Goal: Task Accomplishment & Management: Use online tool/utility

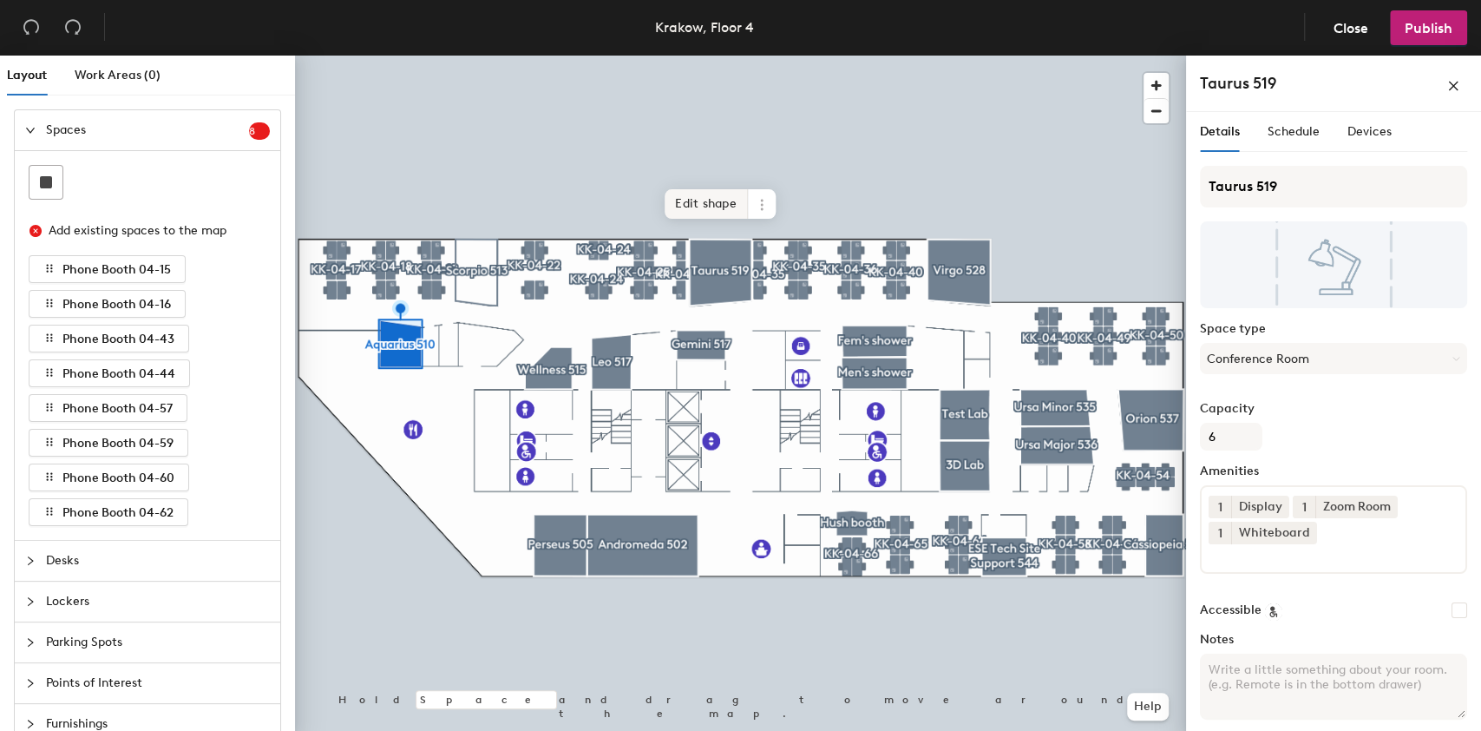
click at [691, 56] on div at bounding box center [740, 56] width 891 height 0
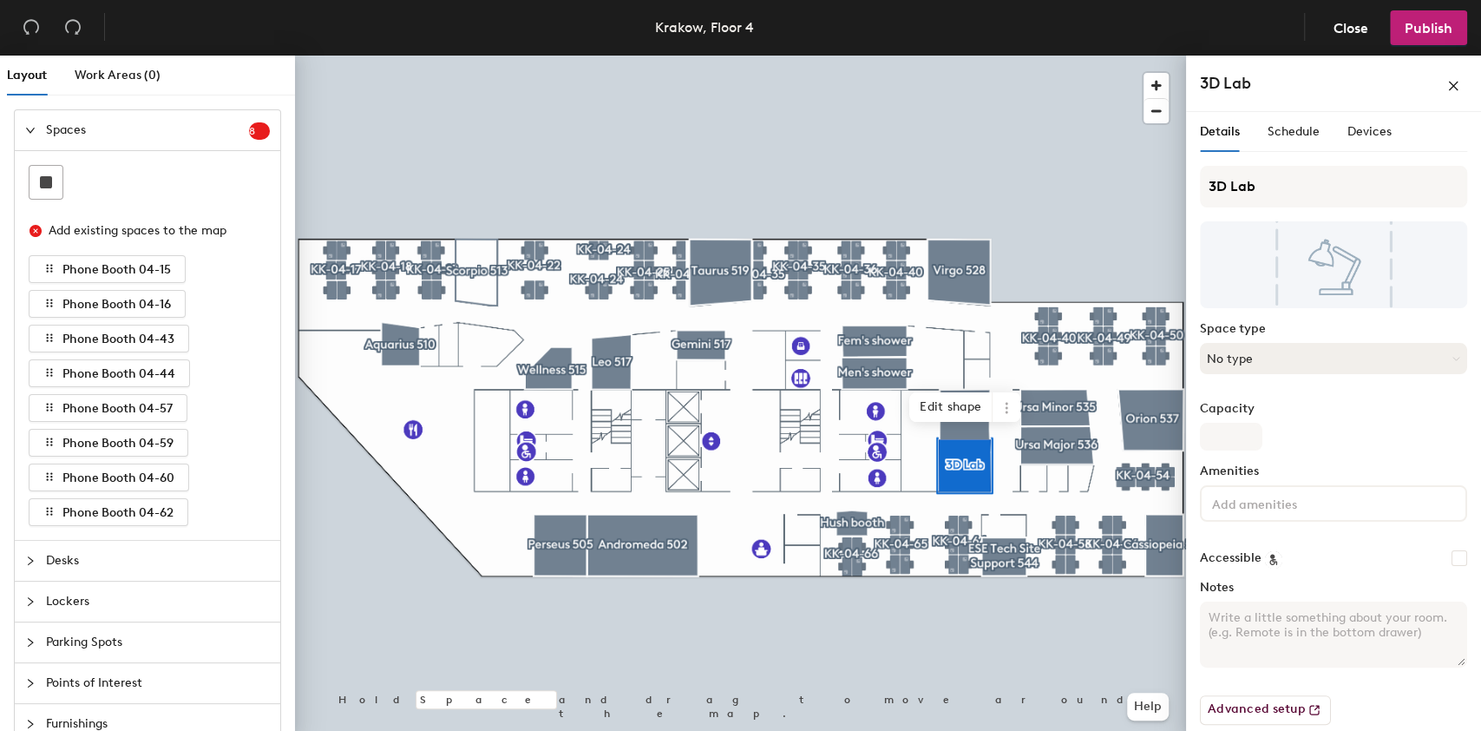
click at [1280, 362] on button "No type" at bounding box center [1333, 358] width 267 height 31
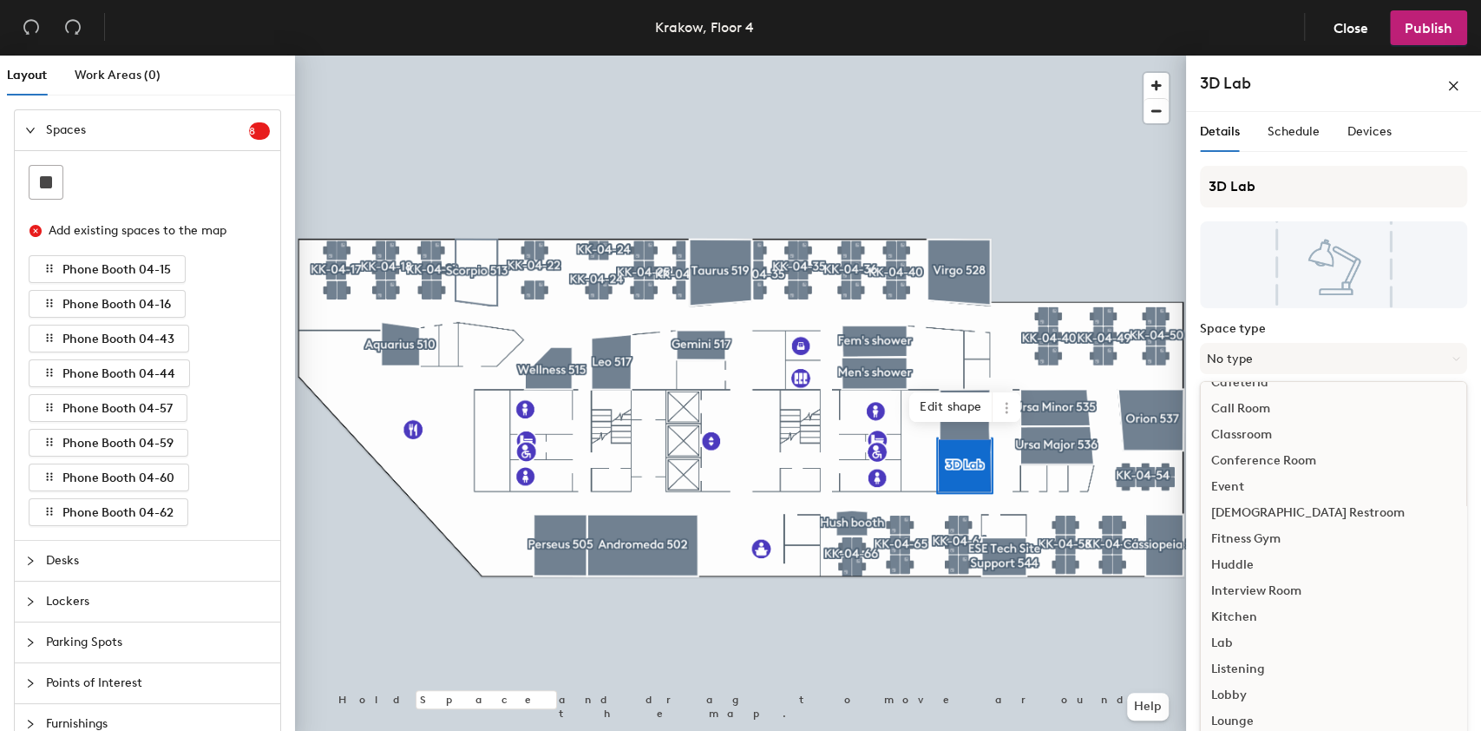
scroll to position [347, 0]
click at [1278, 397] on div "Lab" at bounding box center [1334, 393] width 266 height 26
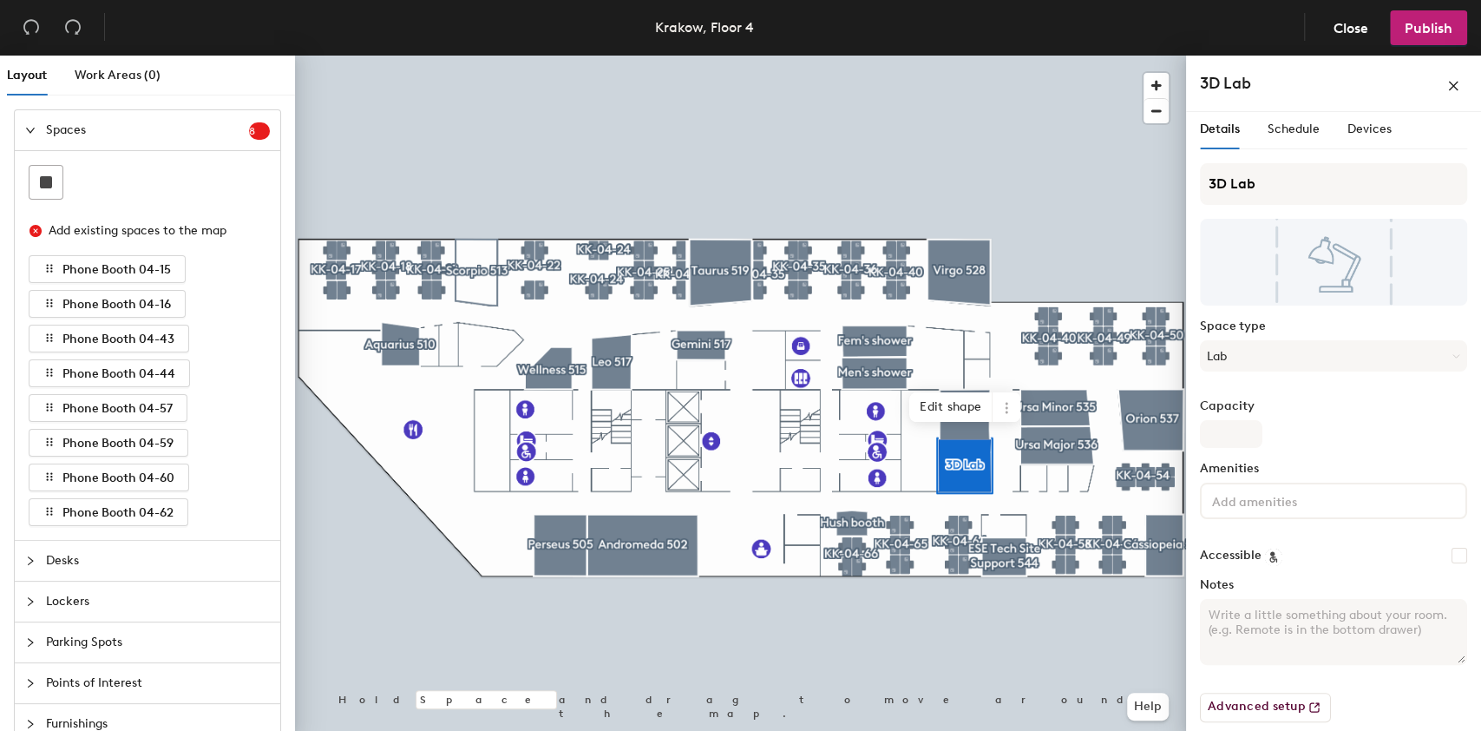
scroll to position [0, 0]
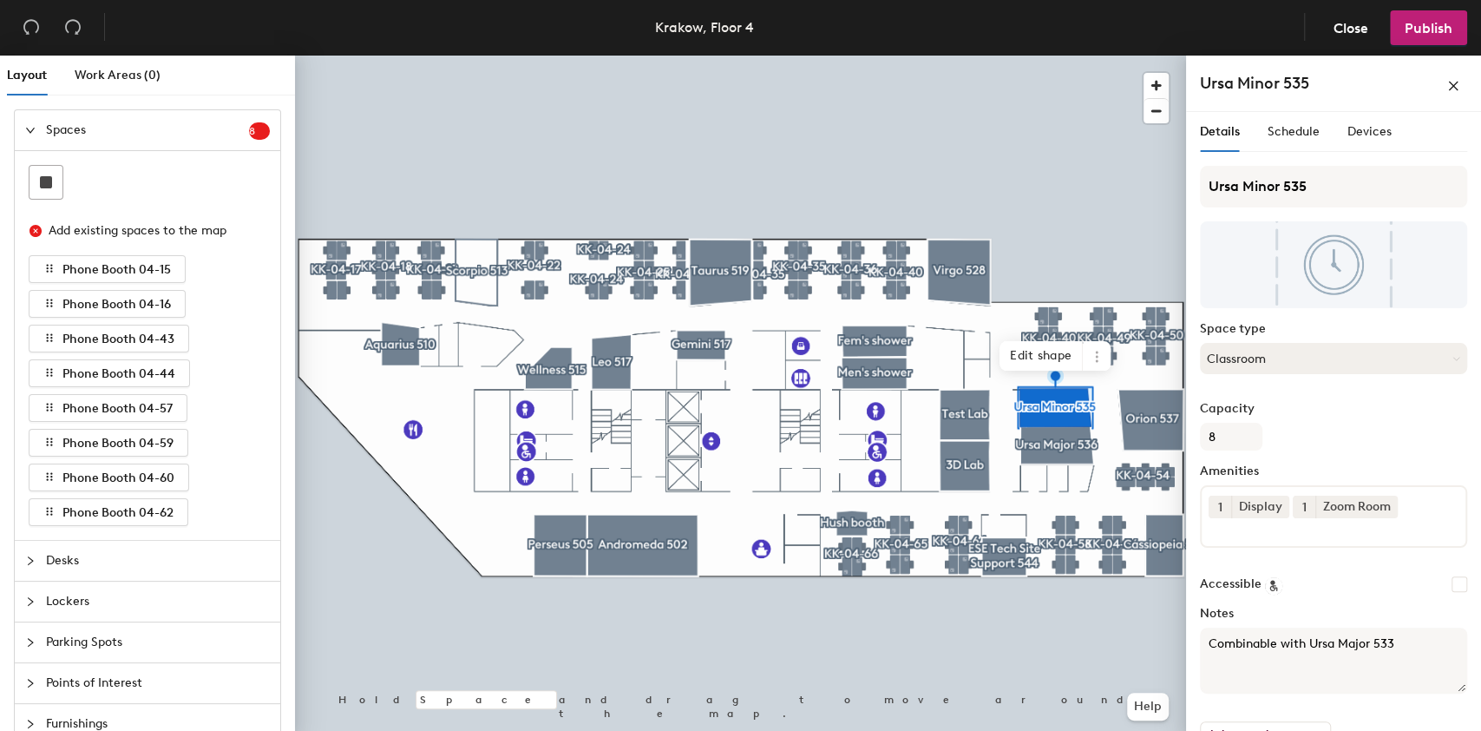
click at [1290, 358] on button "Classroom" at bounding box center [1333, 358] width 267 height 31
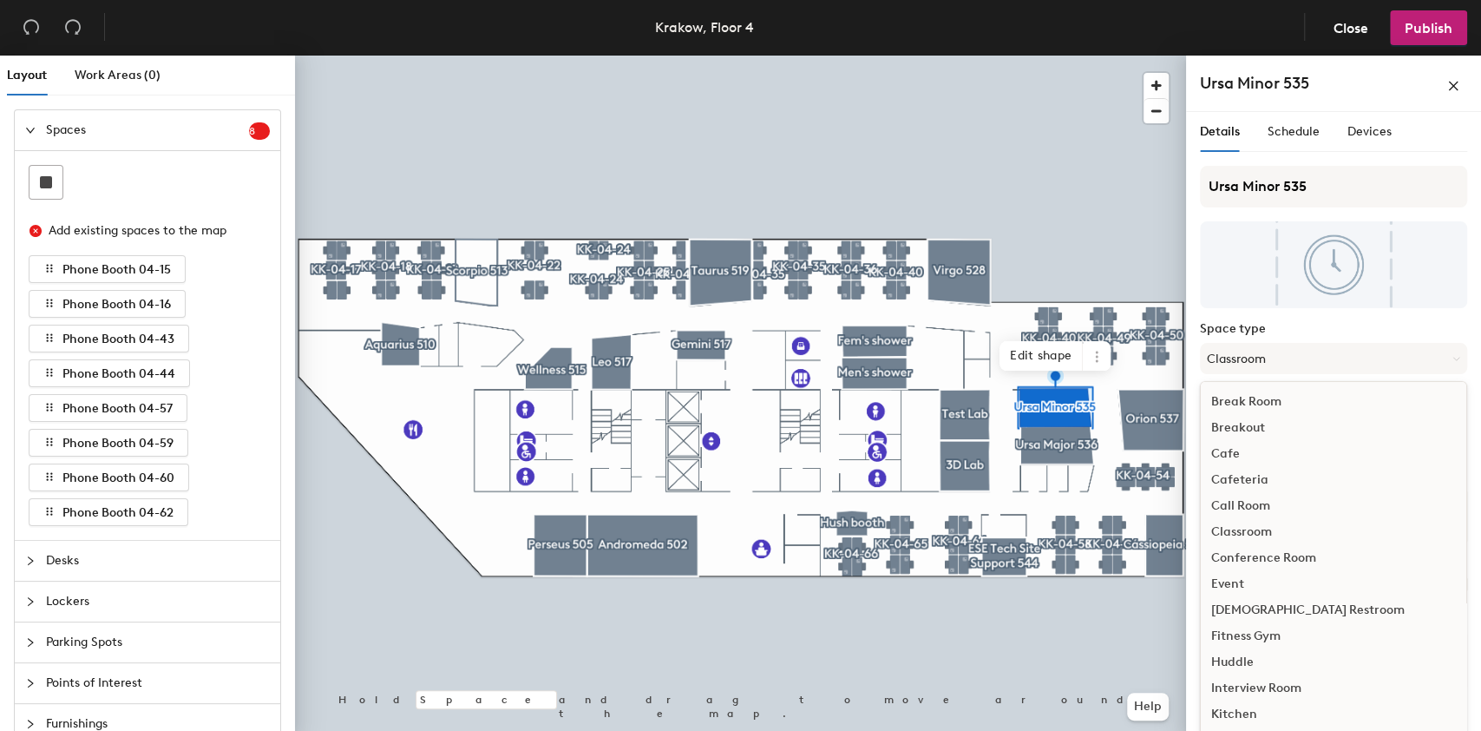
click at [1334, 560] on div "Conference Room" at bounding box center [1334, 558] width 266 height 26
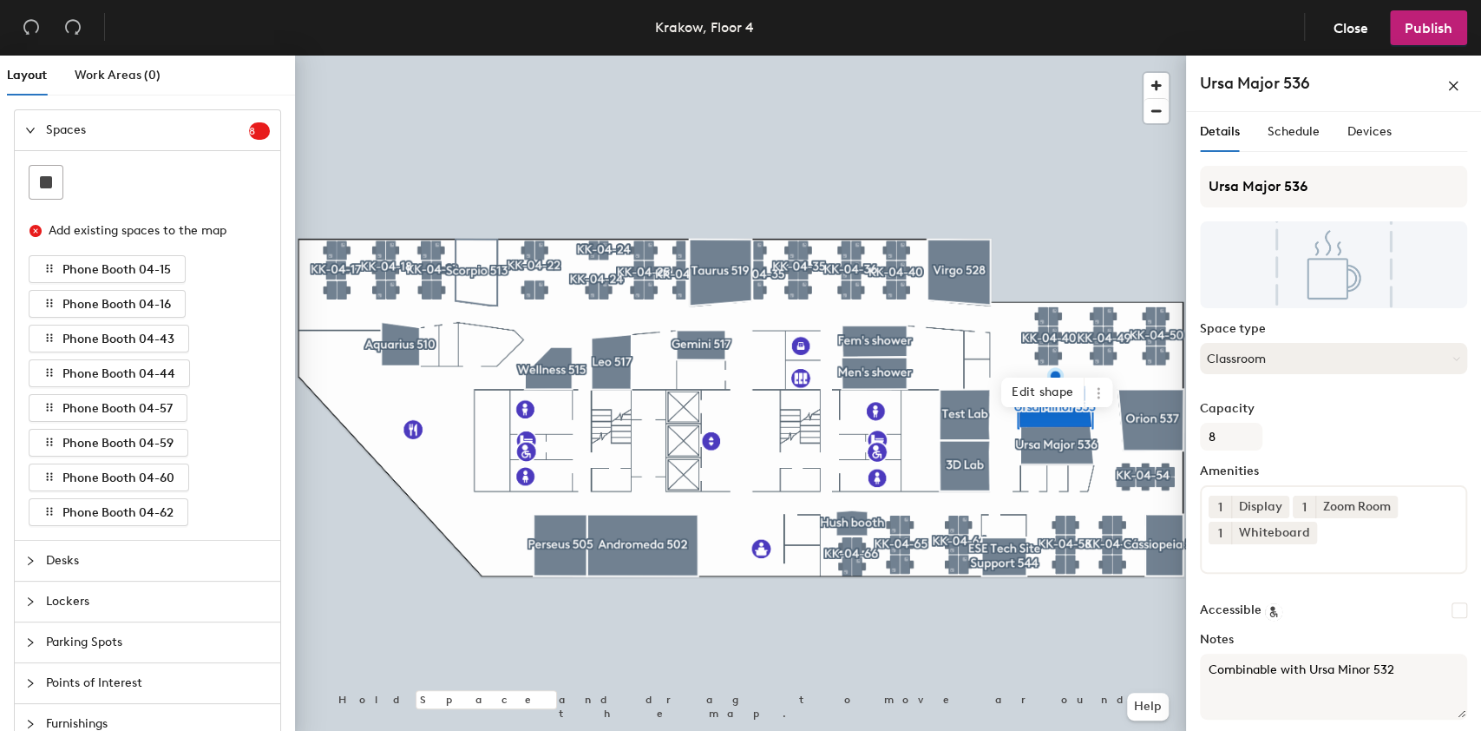
click at [1280, 362] on button "Classroom" at bounding box center [1333, 358] width 267 height 31
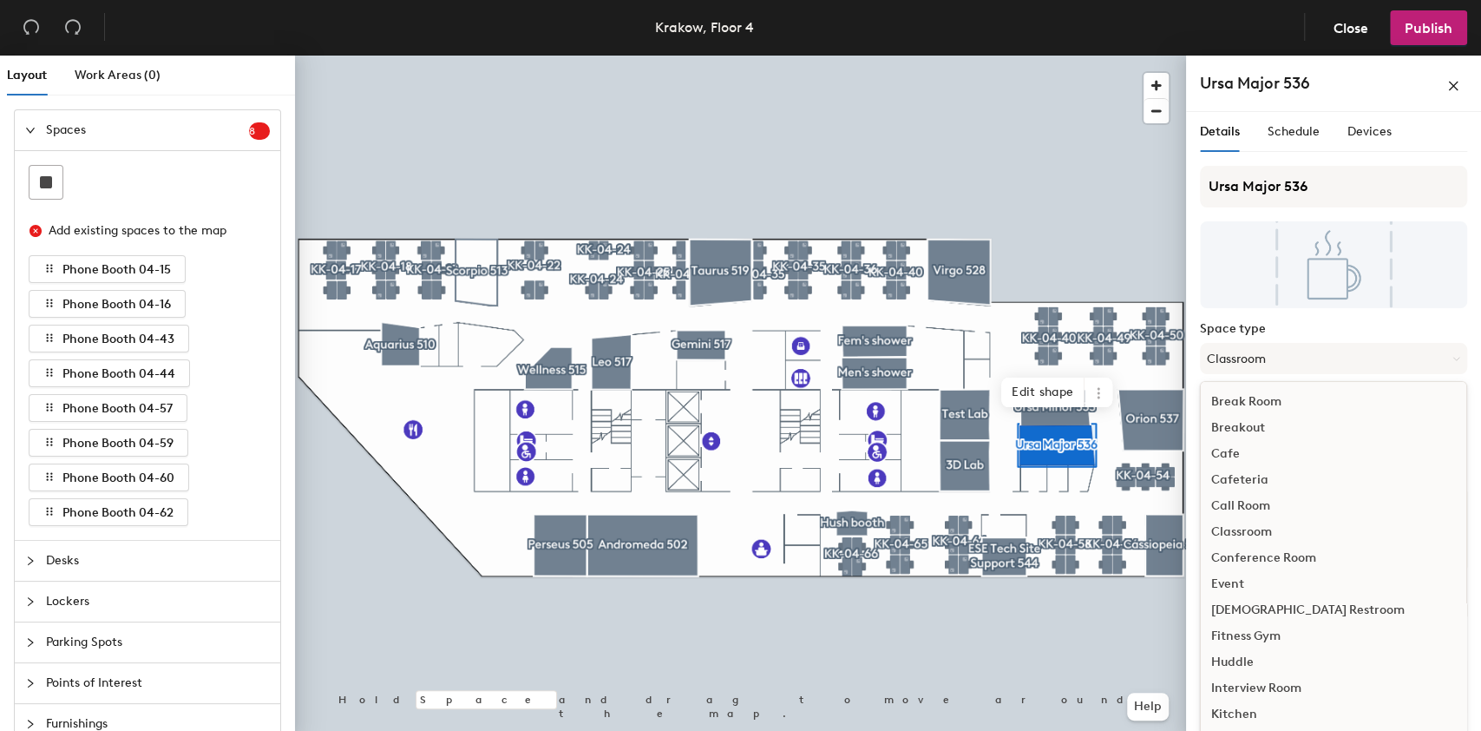
click at [1295, 554] on div "Conference Room" at bounding box center [1334, 558] width 266 height 26
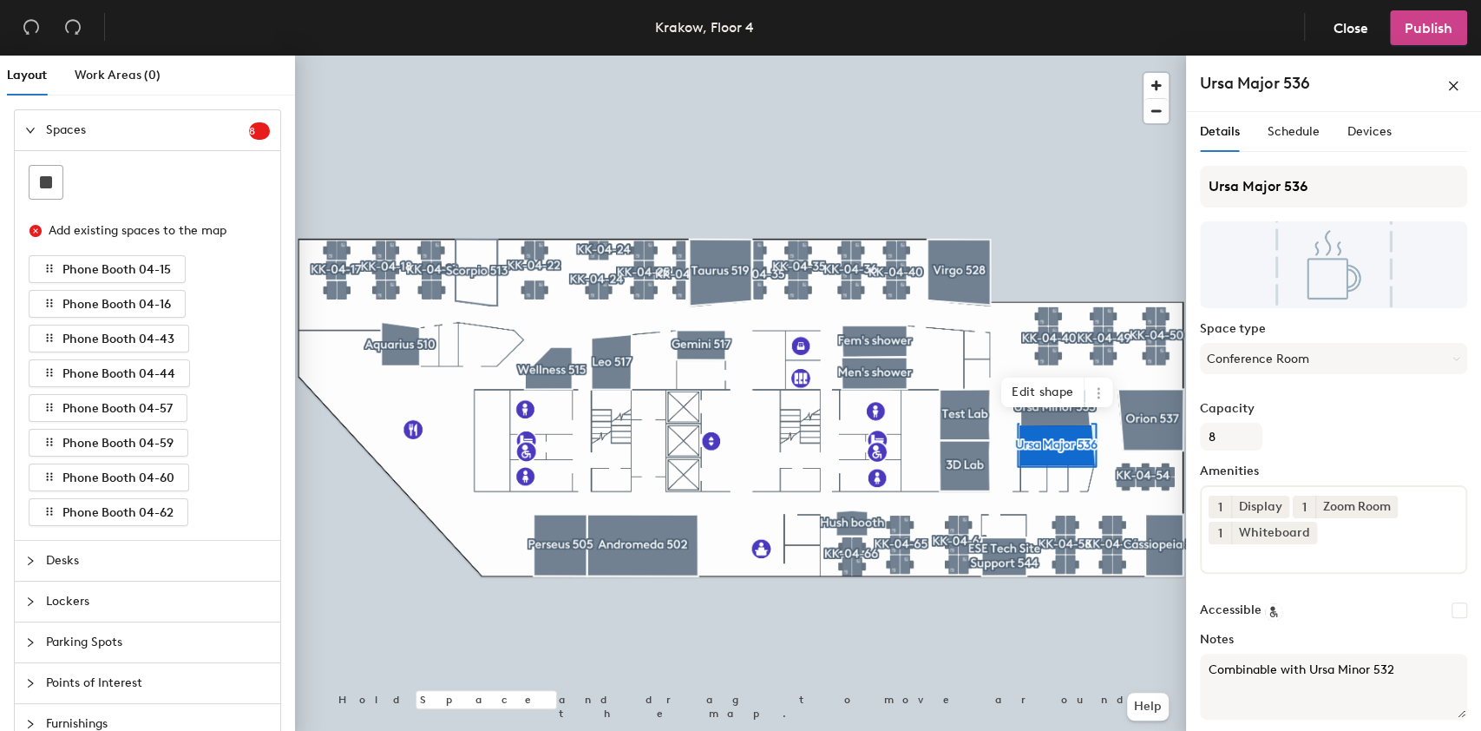
click at [1412, 36] on span "Publish" at bounding box center [1429, 28] width 48 height 16
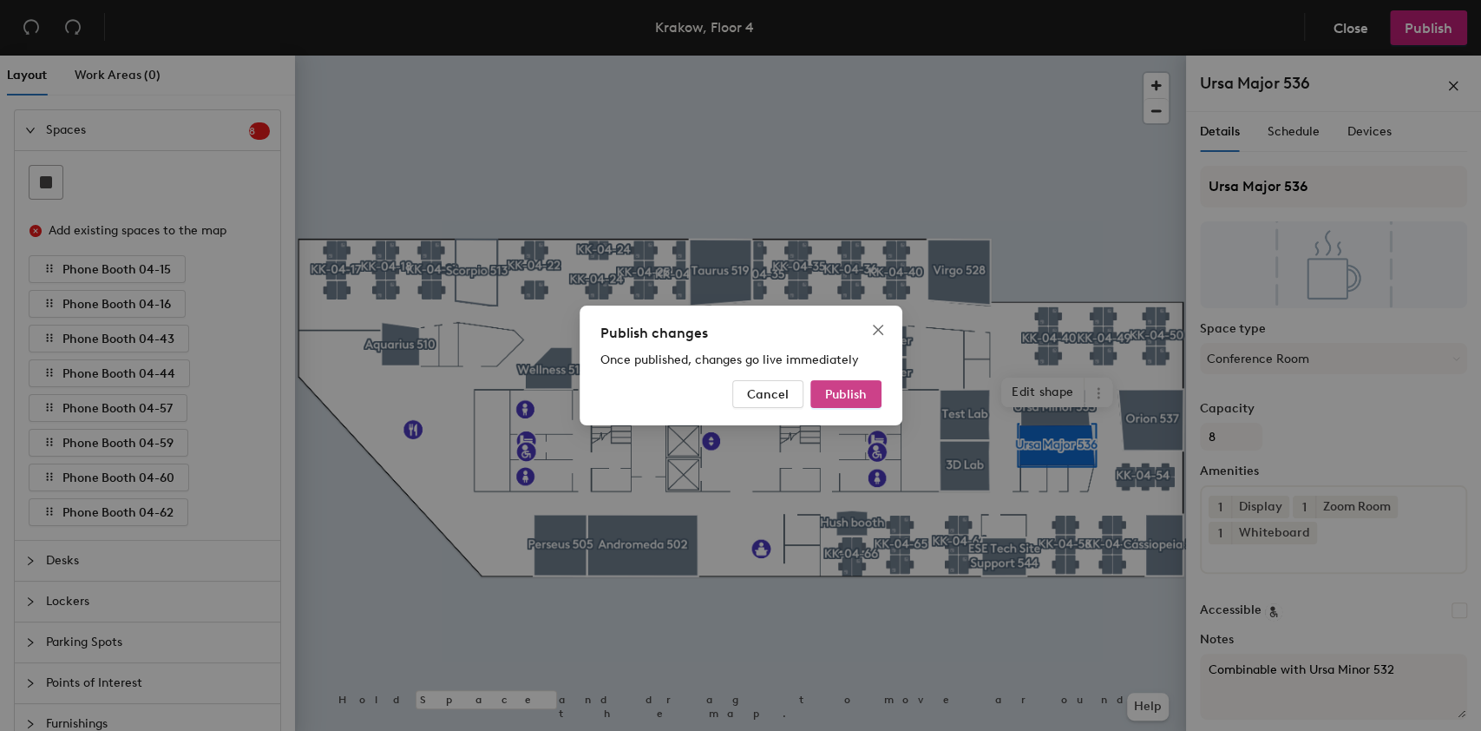
click at [836, 395] on span "Publish" at bounding box center [846, 394] width 42 height 15
